Goal: Register for event/course

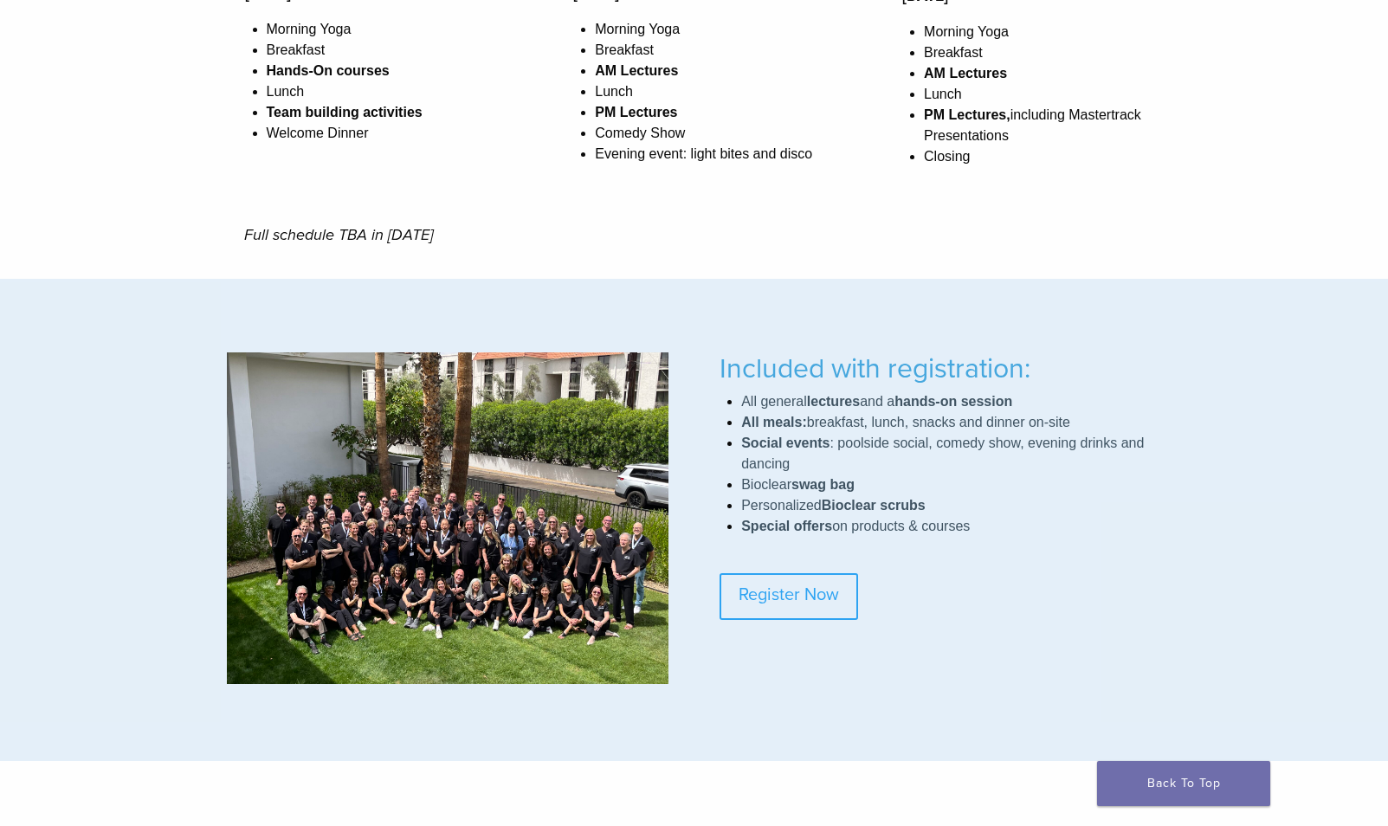
scroll to position [1262, 0]
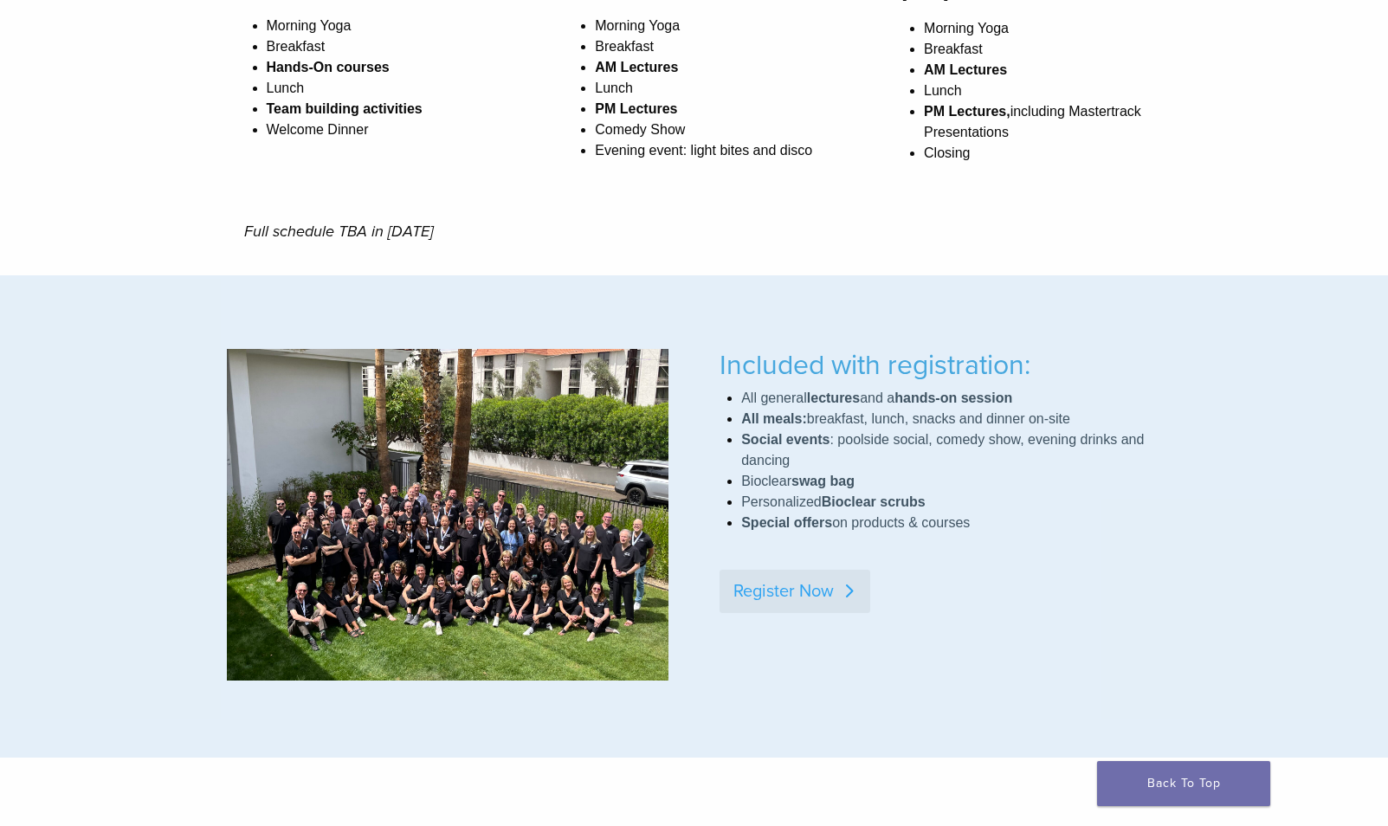
click at [803, 588] on link "Register Now" at bounding box center [795, 591] width 151 height 43
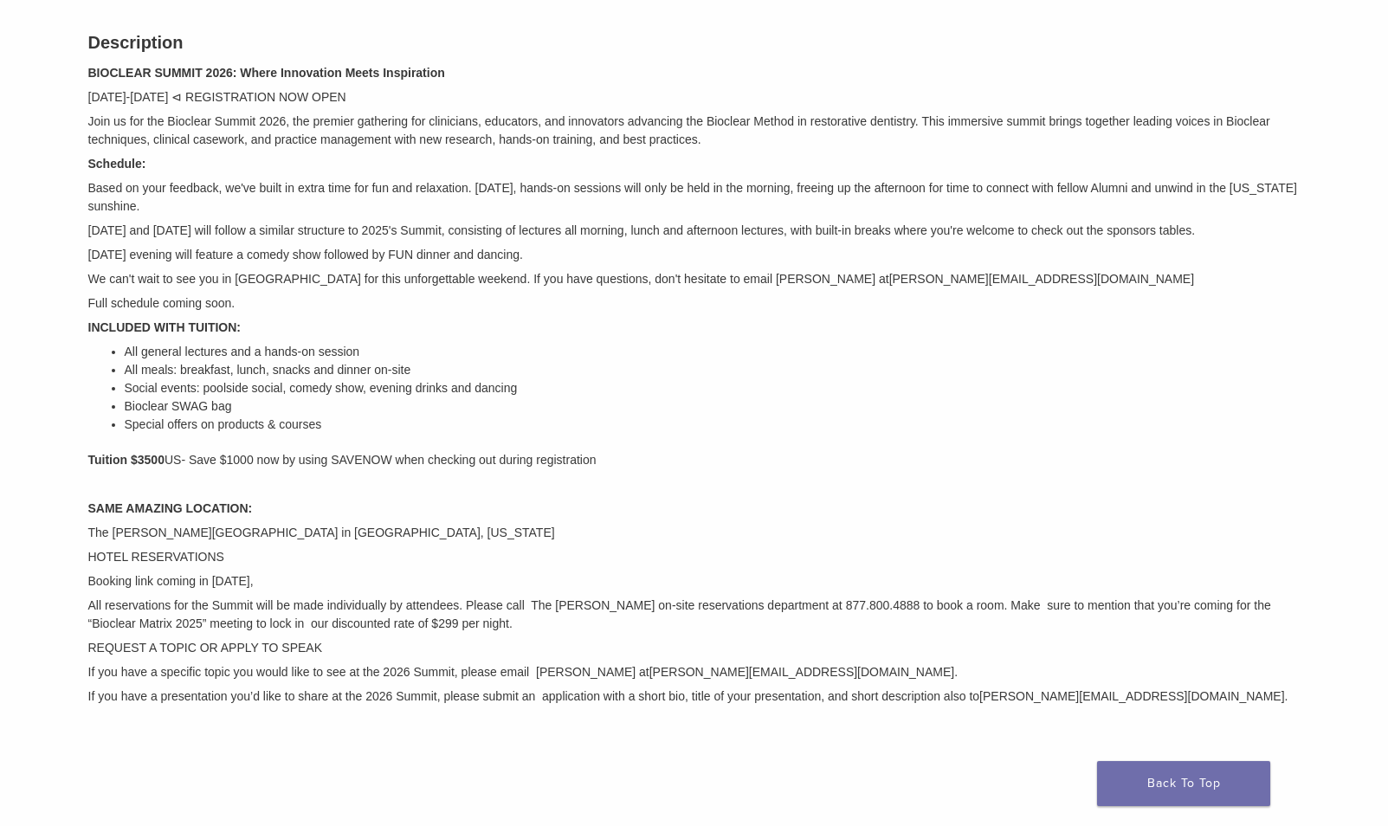
scroll to position [266, 0]
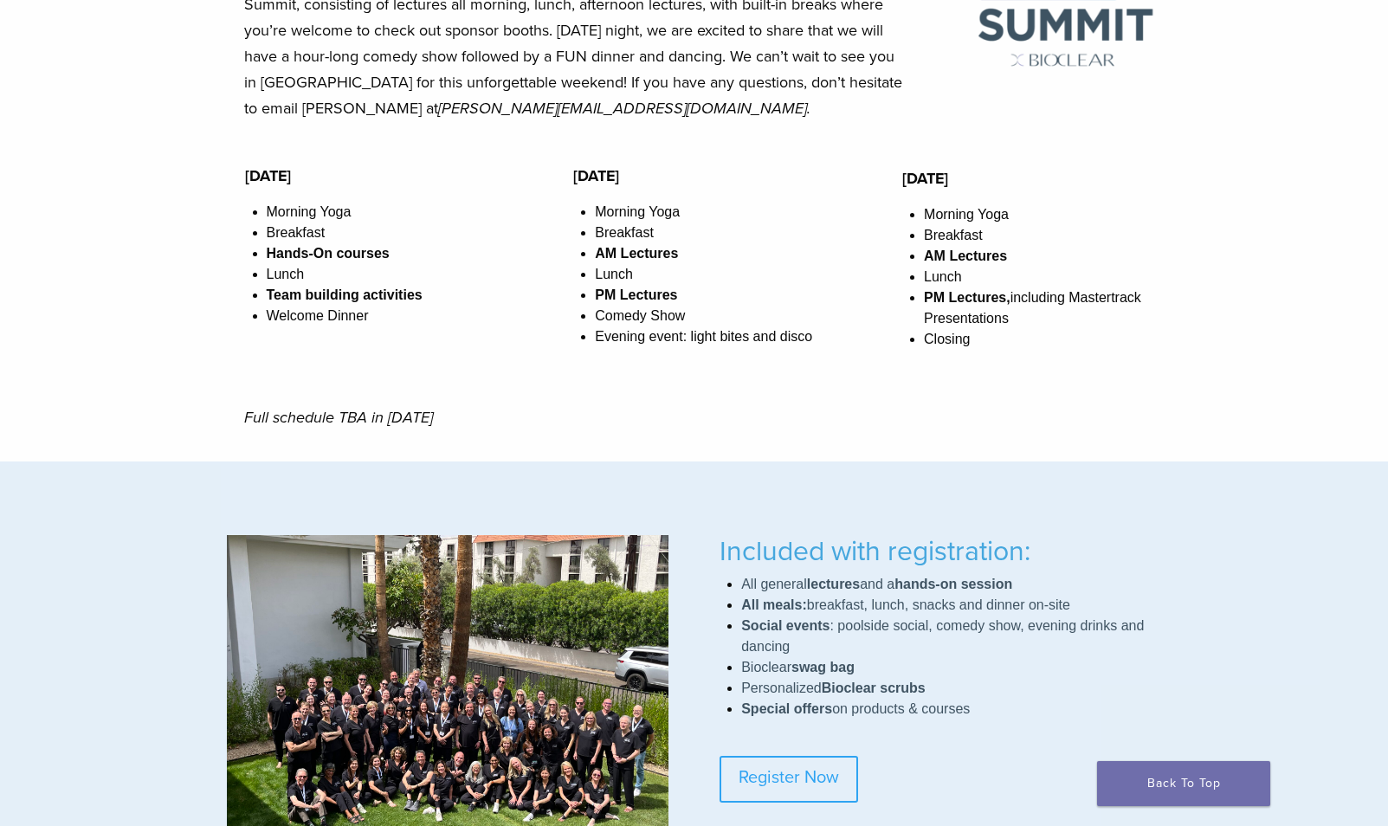
scroll to position [1049, 0]
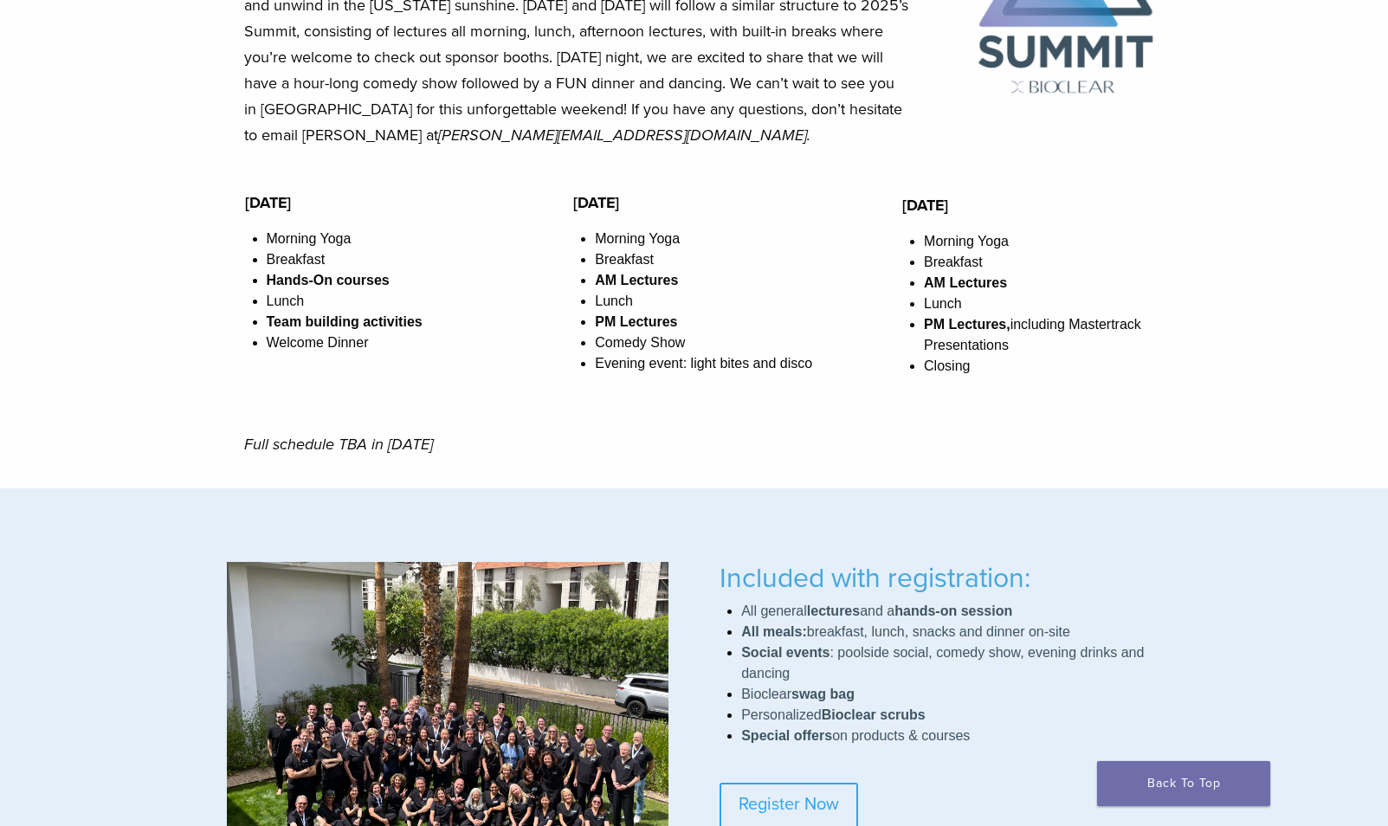
click at [1256, 413] on div "Schedule Overview Based on your feedback, we’ve built in extra time for fun and…" at bounding box center [694, 164] width 1388 height 649
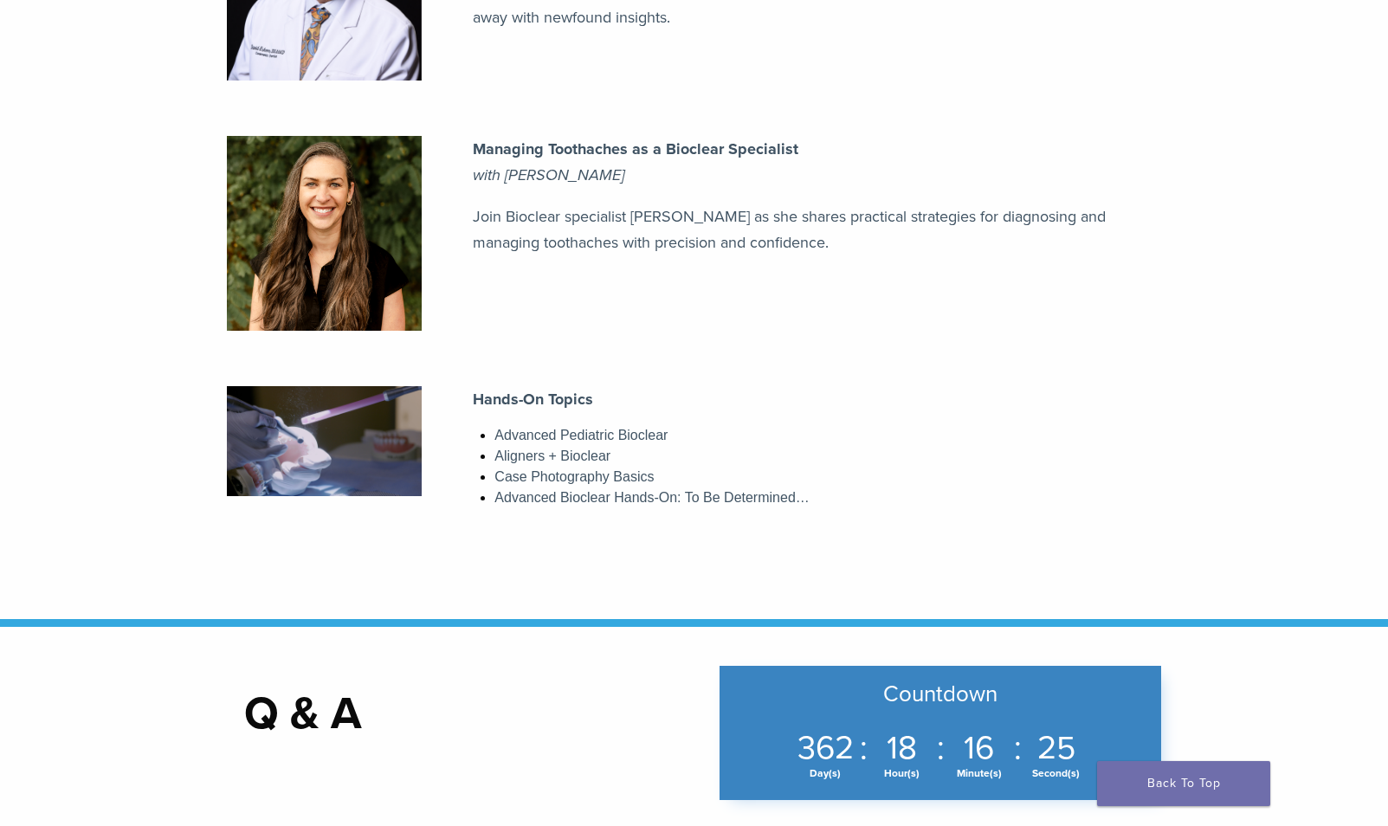
scroll to position [2603, 0]
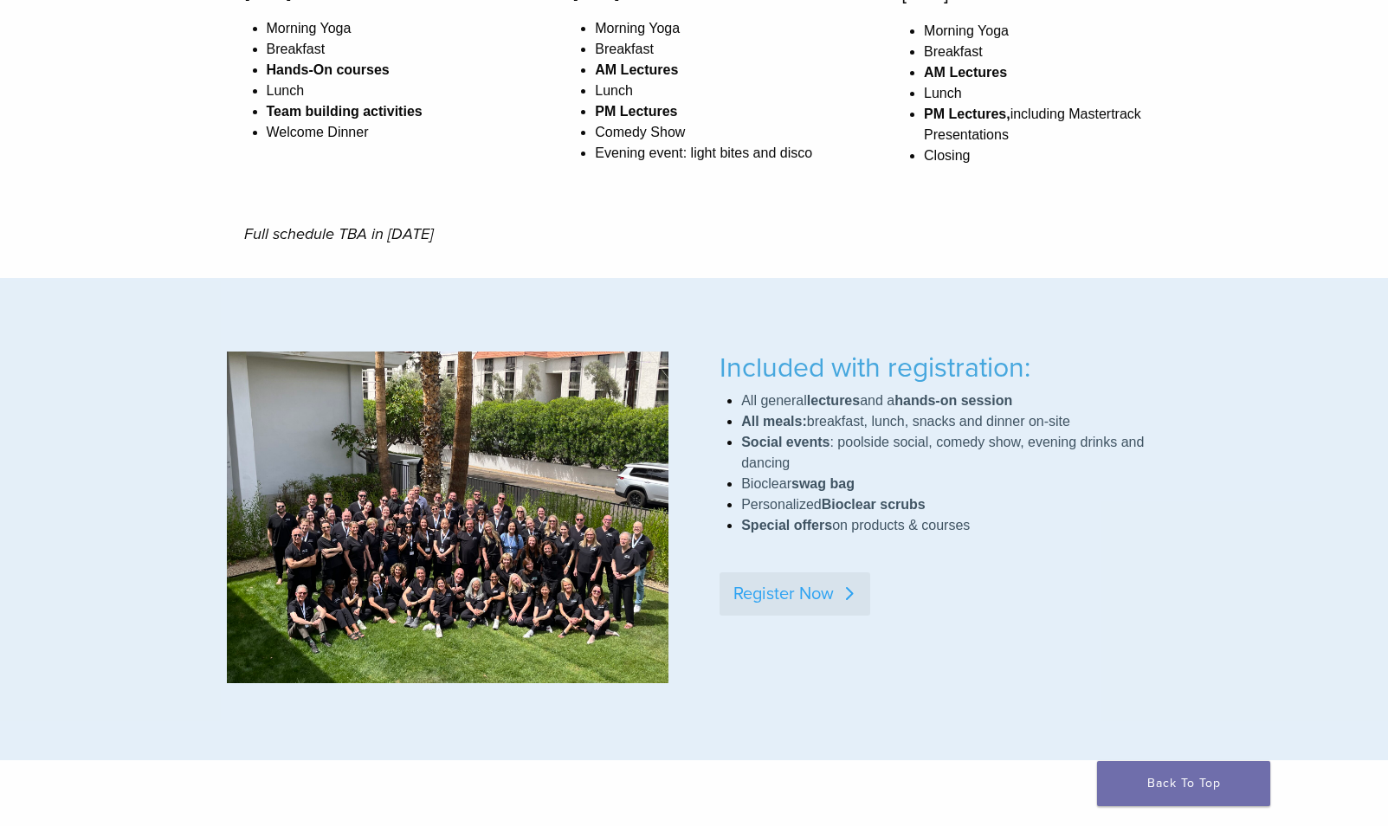
scroll to position [1257, 0]
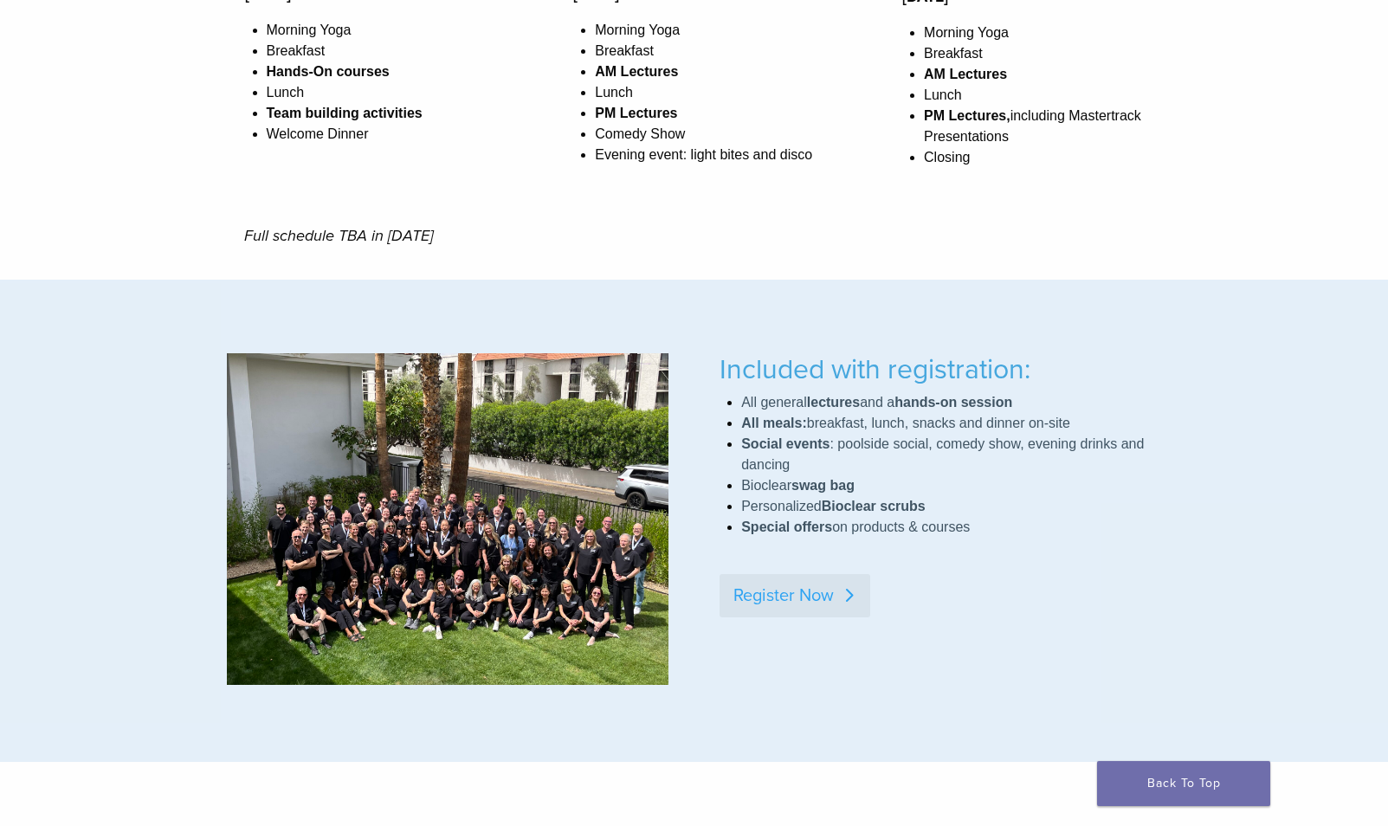
click at [804, 604] on link "Register Now" at bounding box center [795, 595] width 151 height 43
